Goal: Navigation & Orientation: Go to known website

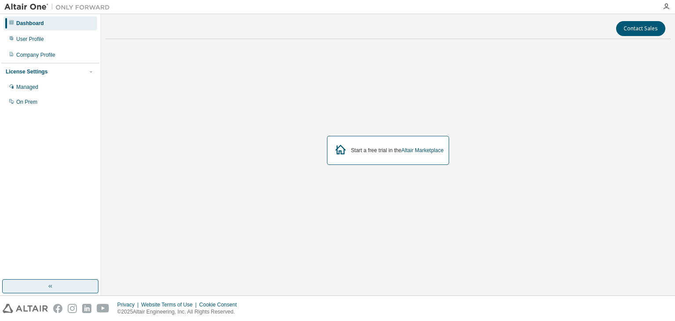
click at [81, 284] on button "button" at bounding box center [50, 286] width 96 height 14
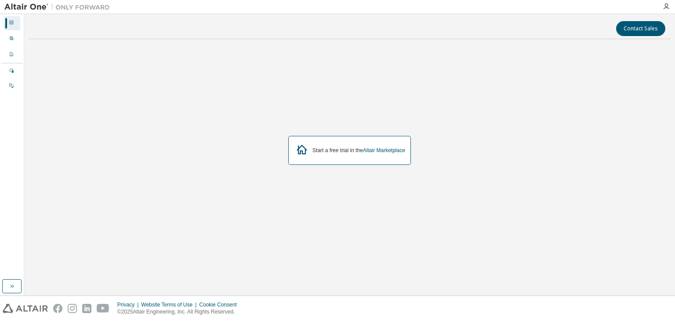
click at [337, 157] on div "Start a free trial in the Altair Marketplace" at bounding box center [349, 150] width 123 height 29
click at [394, 150] on link "Altair Marketplace" at bounding box center [384, 150] width 42 height 6
